Goal: Task Accomplishment & Management: Manage account settings

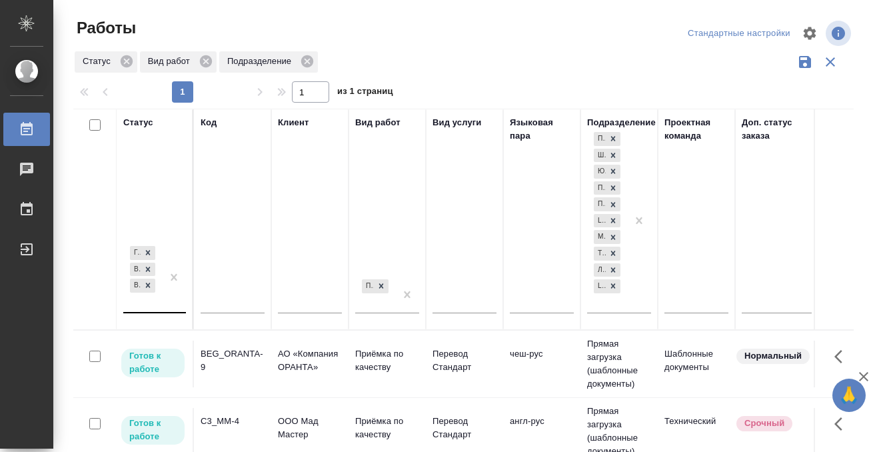
click at [148, 303] on div "[PERSON_NAME] к работе В работе В ожидании" at bounding box center [142, 277] width 39 height 69
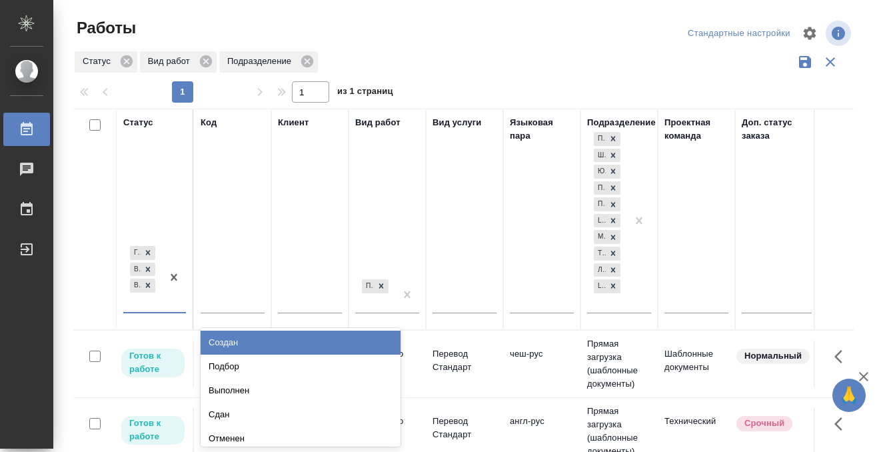
scroll to position [7, 0]
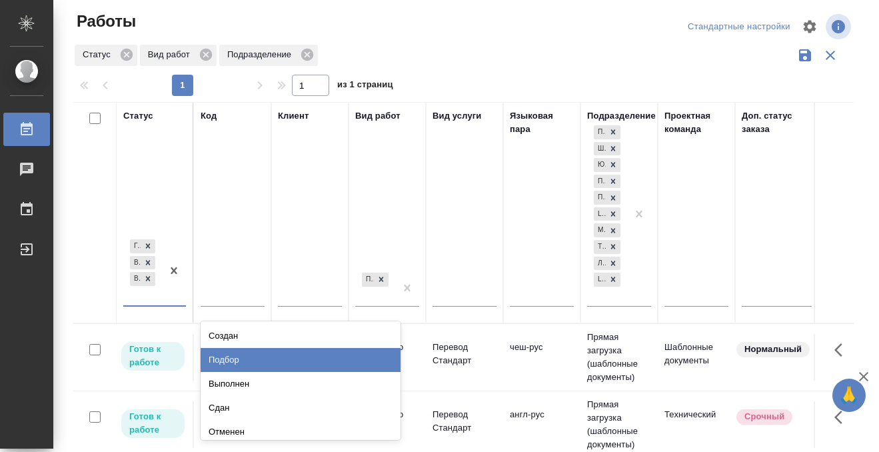
click at [255, 363] on div "Подбор" at bounding box center [301, 360] width 200 height 24
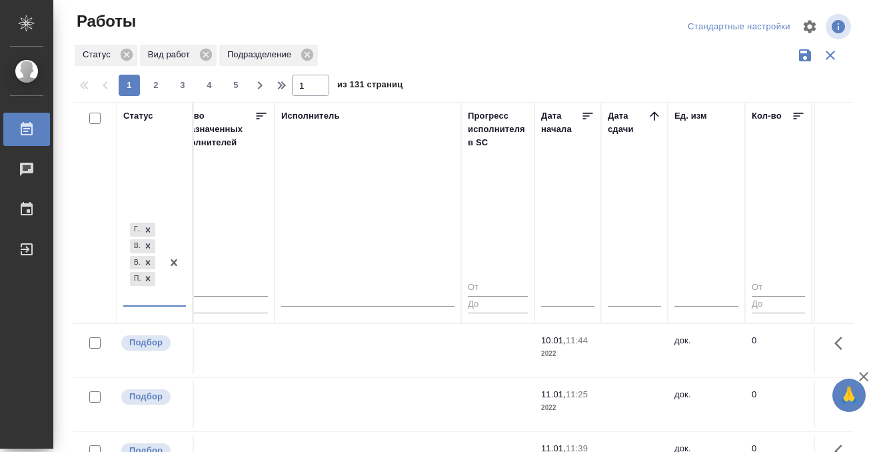
scroll to position [0, 806]
click at [650, 109] on icon at bounding box center [653, 115] width 13 height 13
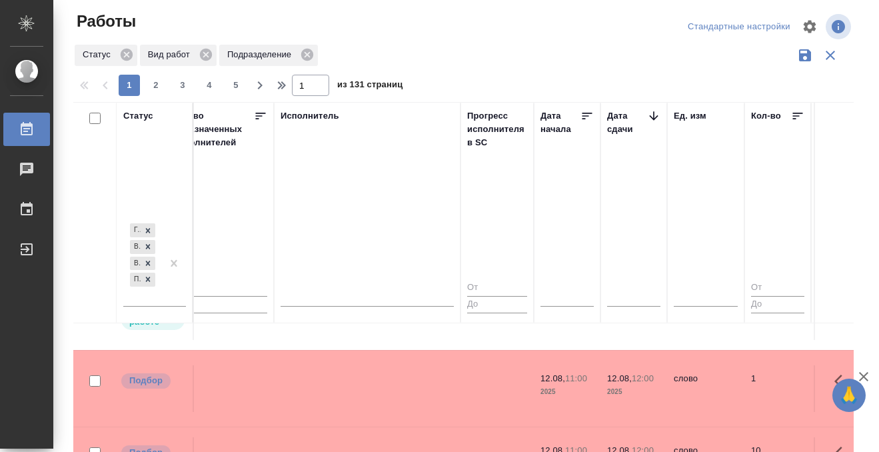
scroll to position [794, 806]
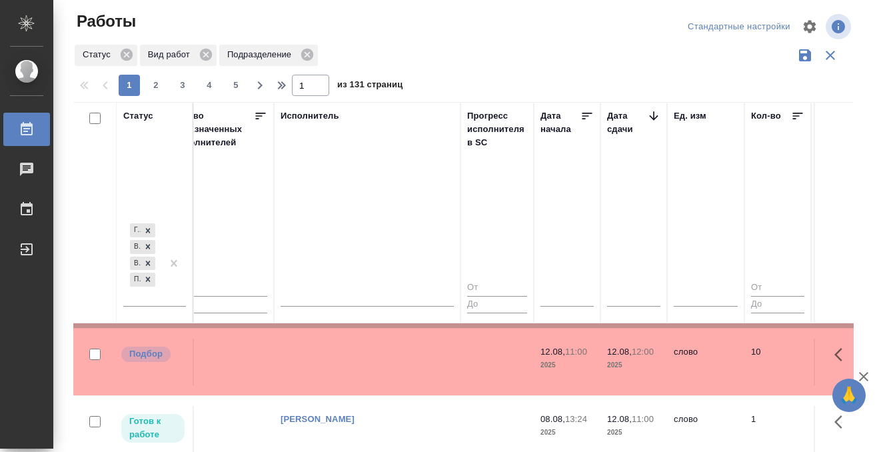
scroll to position [1376, 806]
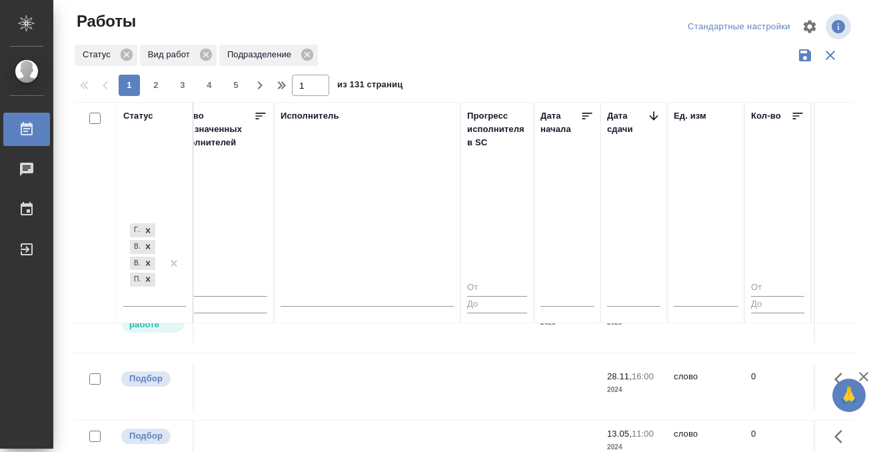
click at [29, 125] on icon at bounding box center [27, 128] width 12 height 13
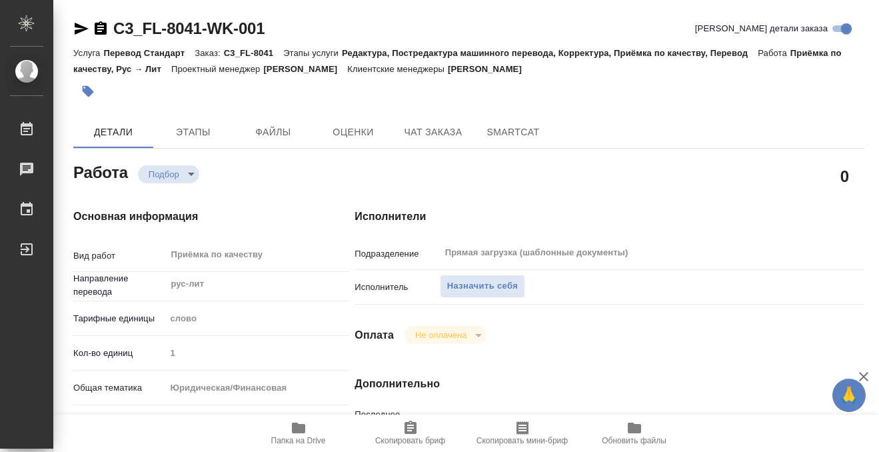
click at [466, 298] on div "Назначить себя" at bounding box center [631, 286] width 382 height 23
click at [465, 282] on span "Назначить себя" at bounding box center [482, 286] width 71 height 15
click at [481, 281] on span "Назначить себя" at bounding box center [482, 286] width 71 height 15
